Goal: Information Seeking & Learning: Learn about a topic

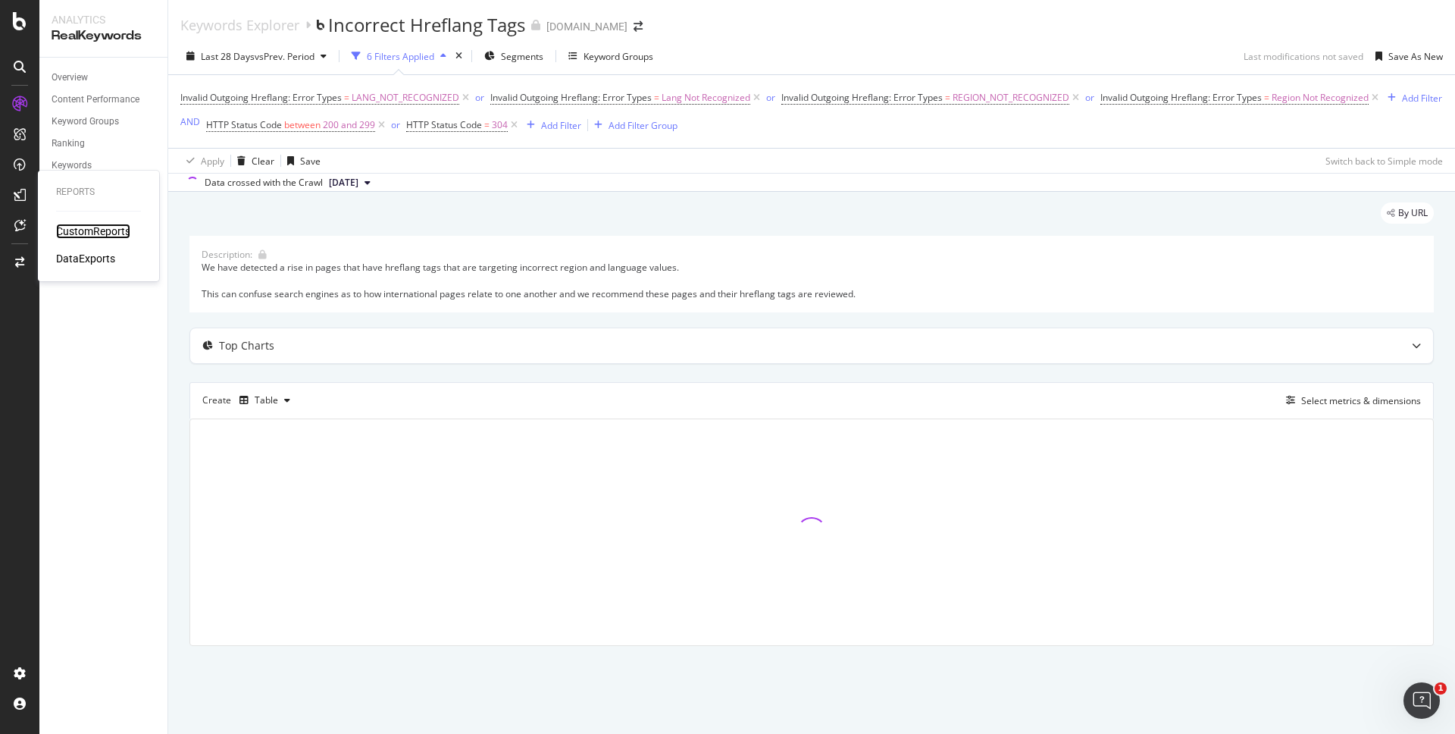
click at [99, 230] on div "CustomReports" at bounding box center [93, 231] width 74 height 15
